Goal: Task Accomplishment & Management: Manage account settings

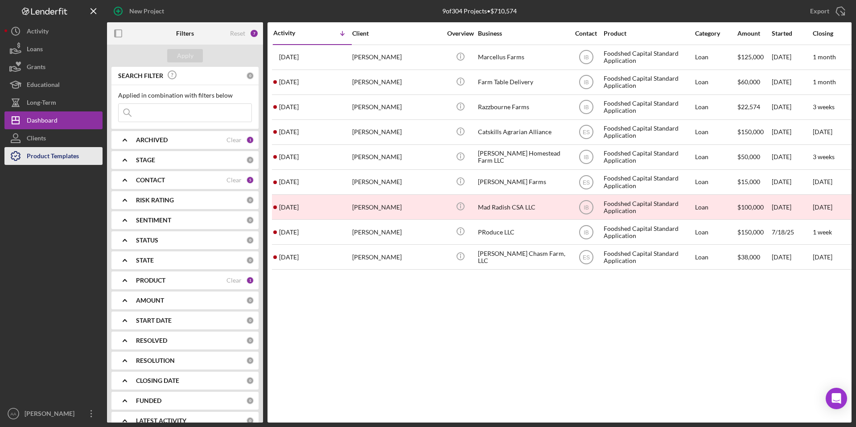
click at [65, 152] on div "Product Templates" at bounding box center [53, 157] width 52 height 20
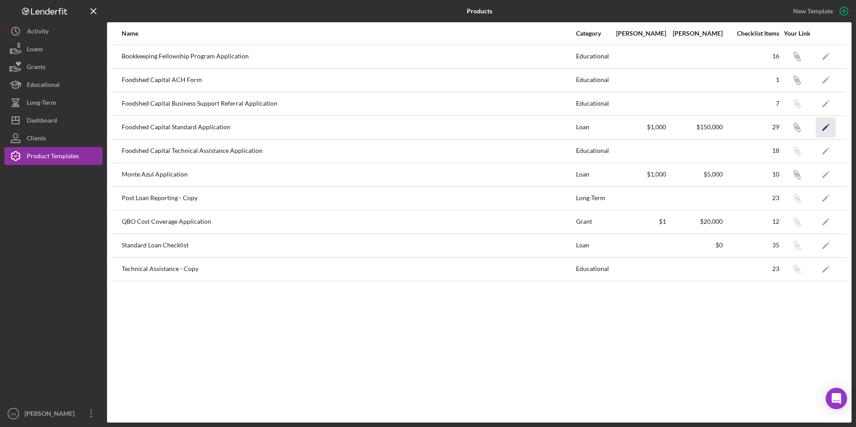
click at [826, 129] on icon "Icon/Edit" at bounding box center [826, 127] width 20 height 20
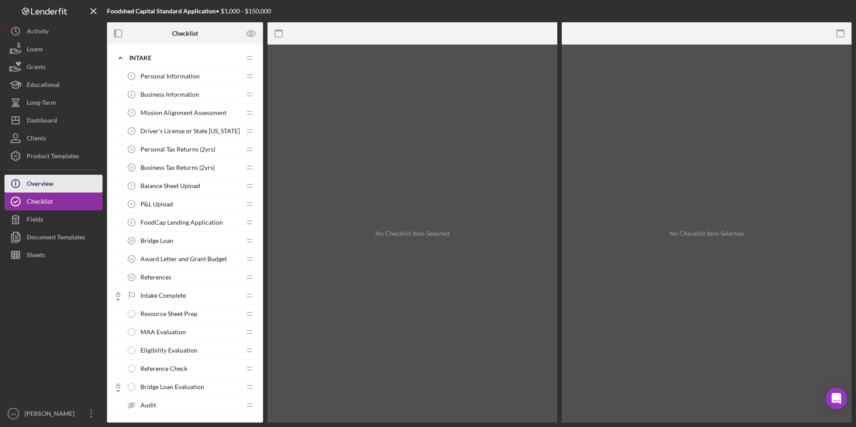
click at [50, 183] on div "Overview" at bounding box center [40, 185] width 27 height 20
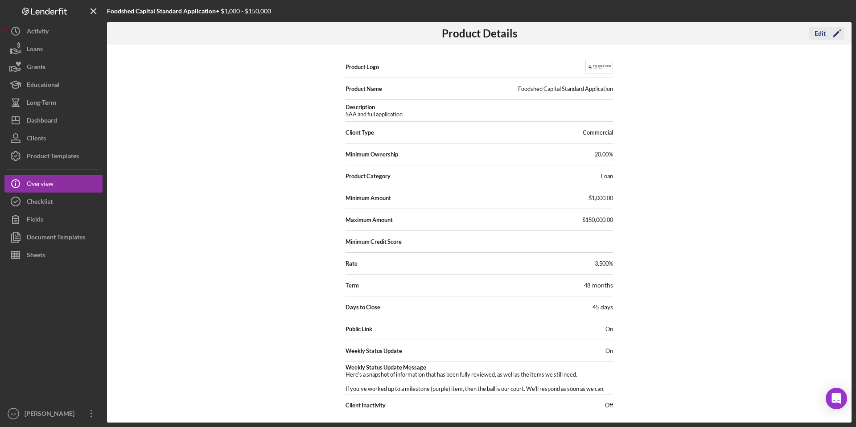
click at [828, 29] on icon "Icon/Edit" at bounding box center [837, 33] width 22 height 22
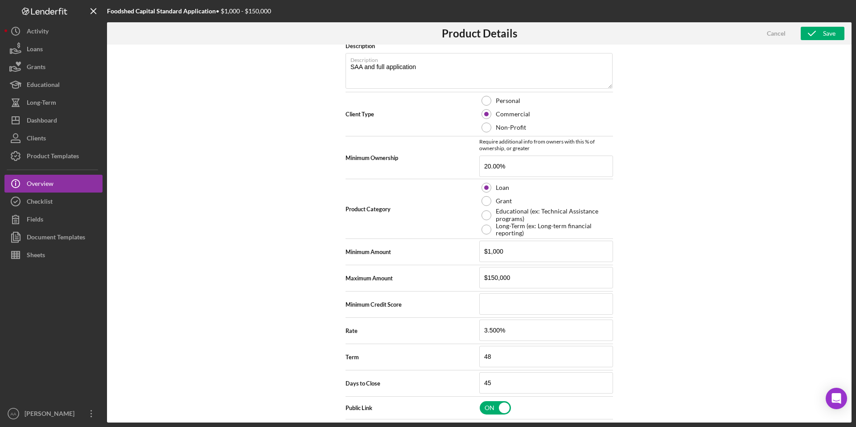
scroll to position [151, 0]
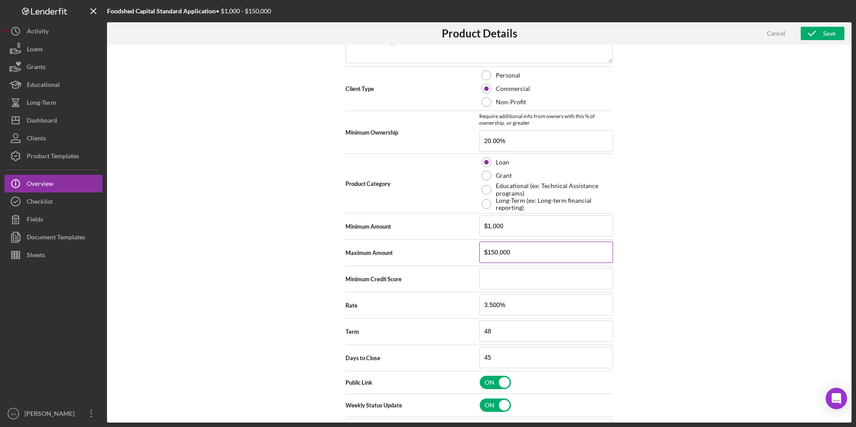
click at [505, 247] on input "$150,000" at bounding box center [546, 252] width 134 height 21
type input "$300,000"
click at [728, 211] on div "Product Logo 512 x 512px max • 245 x 120 px recommended Accepted file types: pn…" at bounding box center [479, 234] width 744 height 378
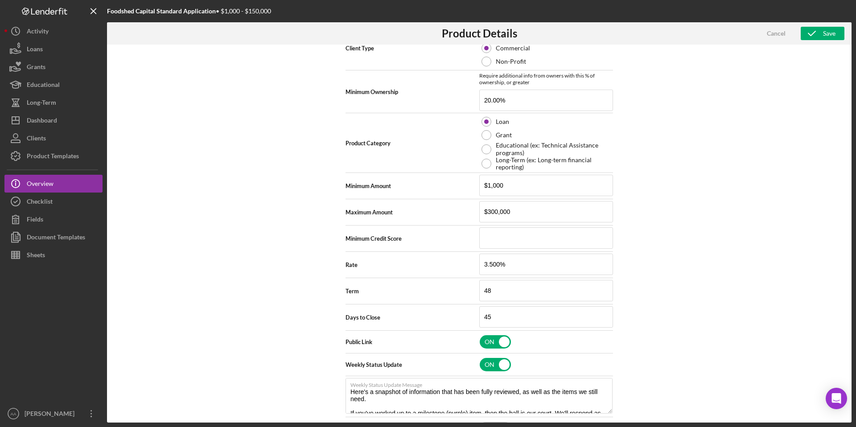
scroll to position [219, 0]
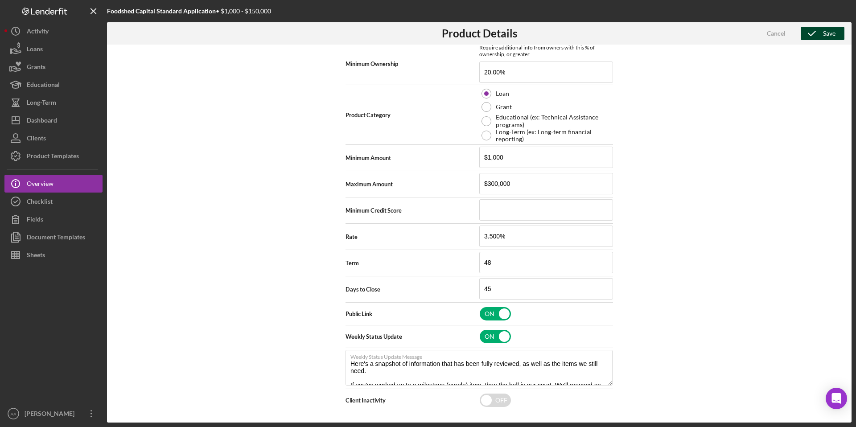
click at [821, 37] on icon "button" at bounding box center [812, 33] width 22 height 22
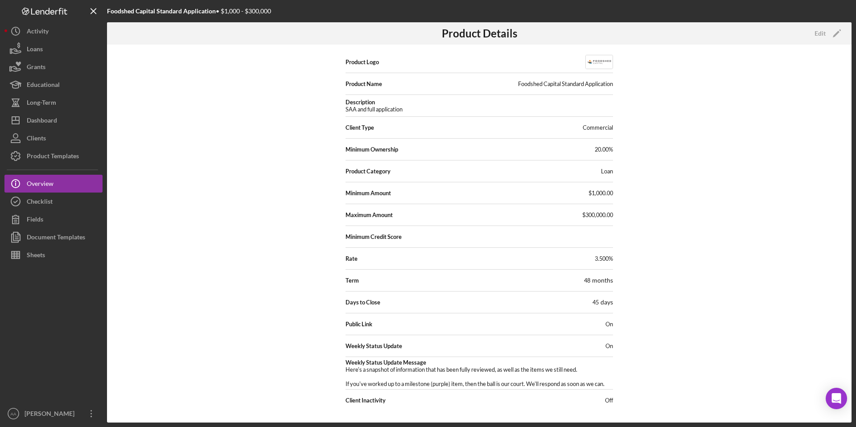
scroll to position [5, 0]
